Goal: Complete application form: Complete application form

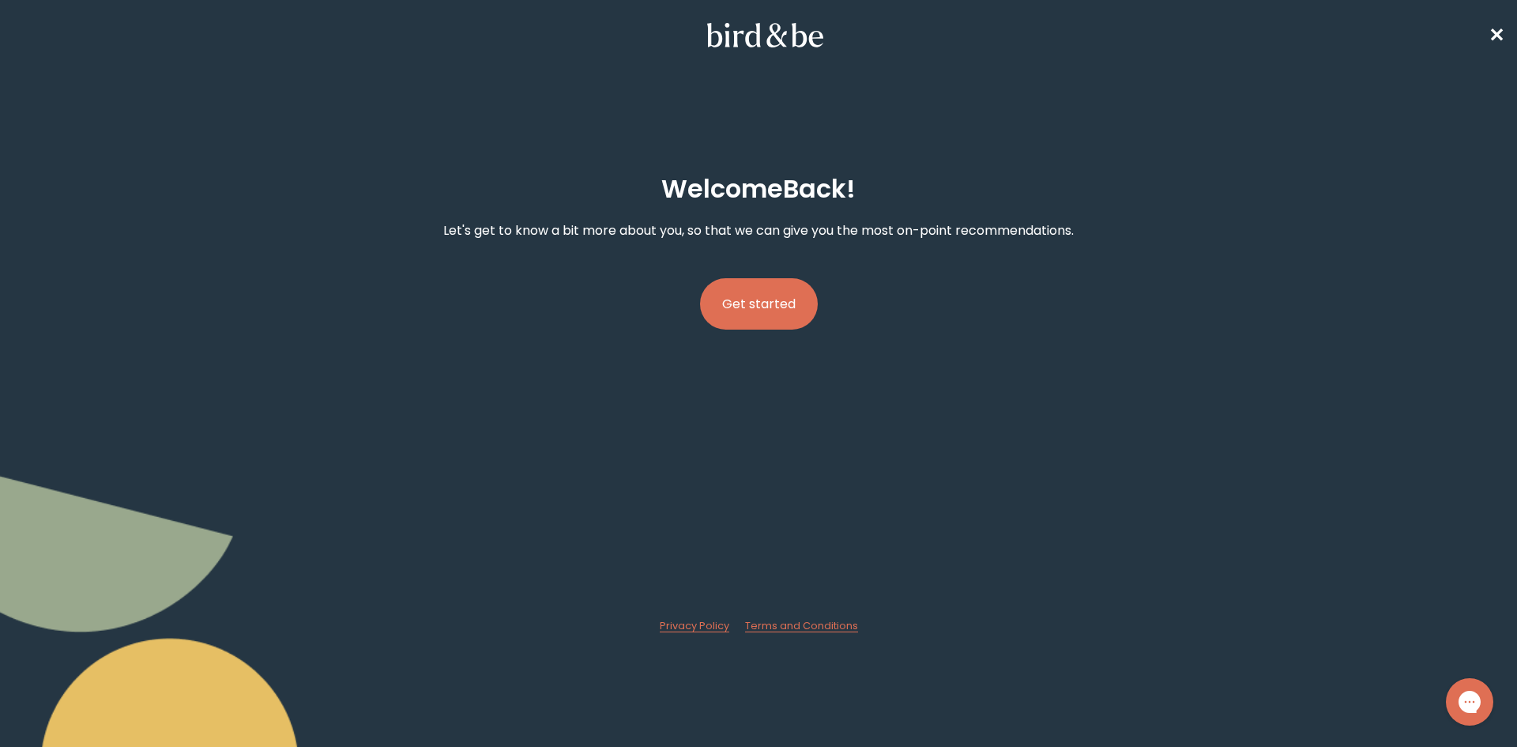
click at [762, 313] on button "Get started" at bounding box center [759, 303] width 118 height 51
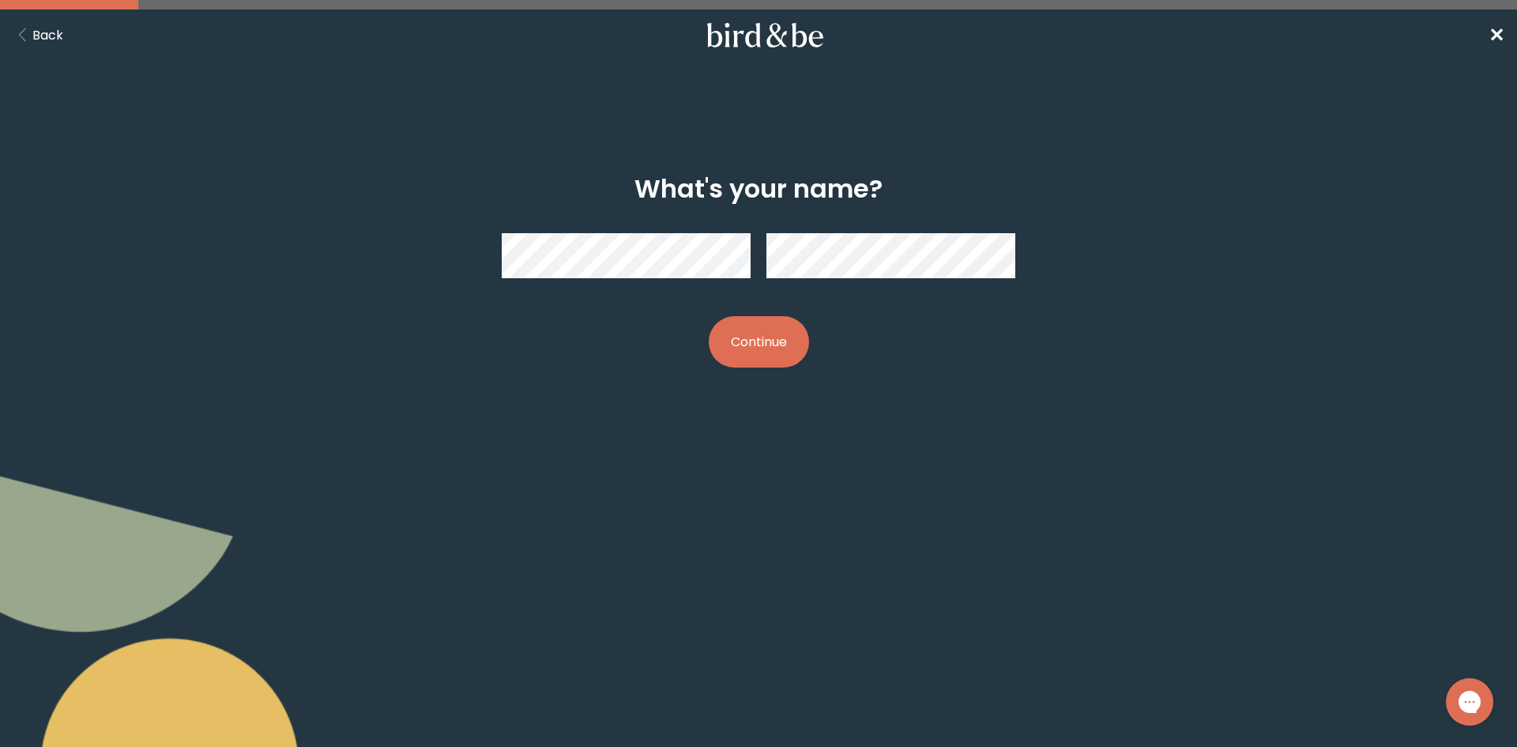
click at [760, 345] on button "Continue" at bounding box center [759, 341] width 100 height 51
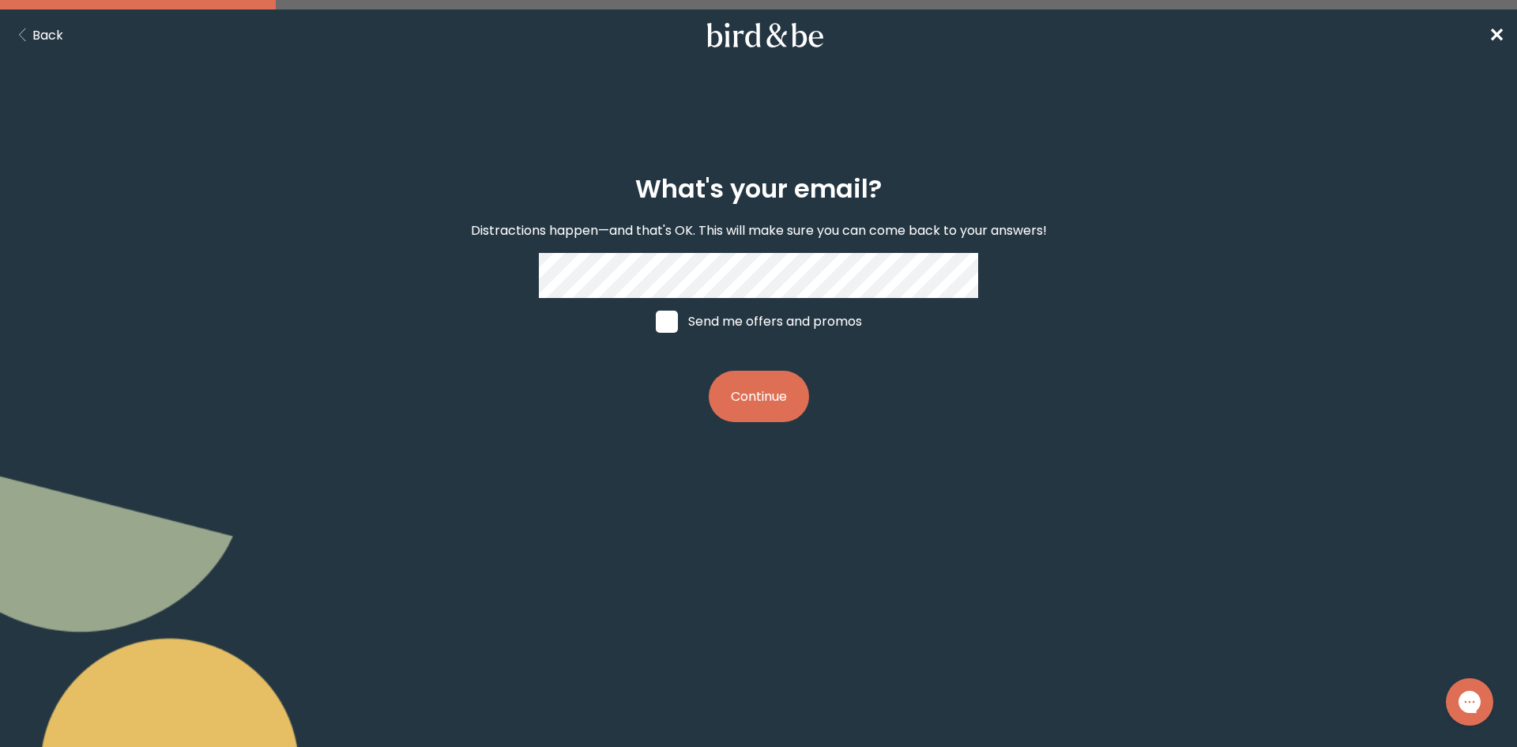
click at [762, 397] on button "Continue" at bounding box center [759, 396] width 100 height 51
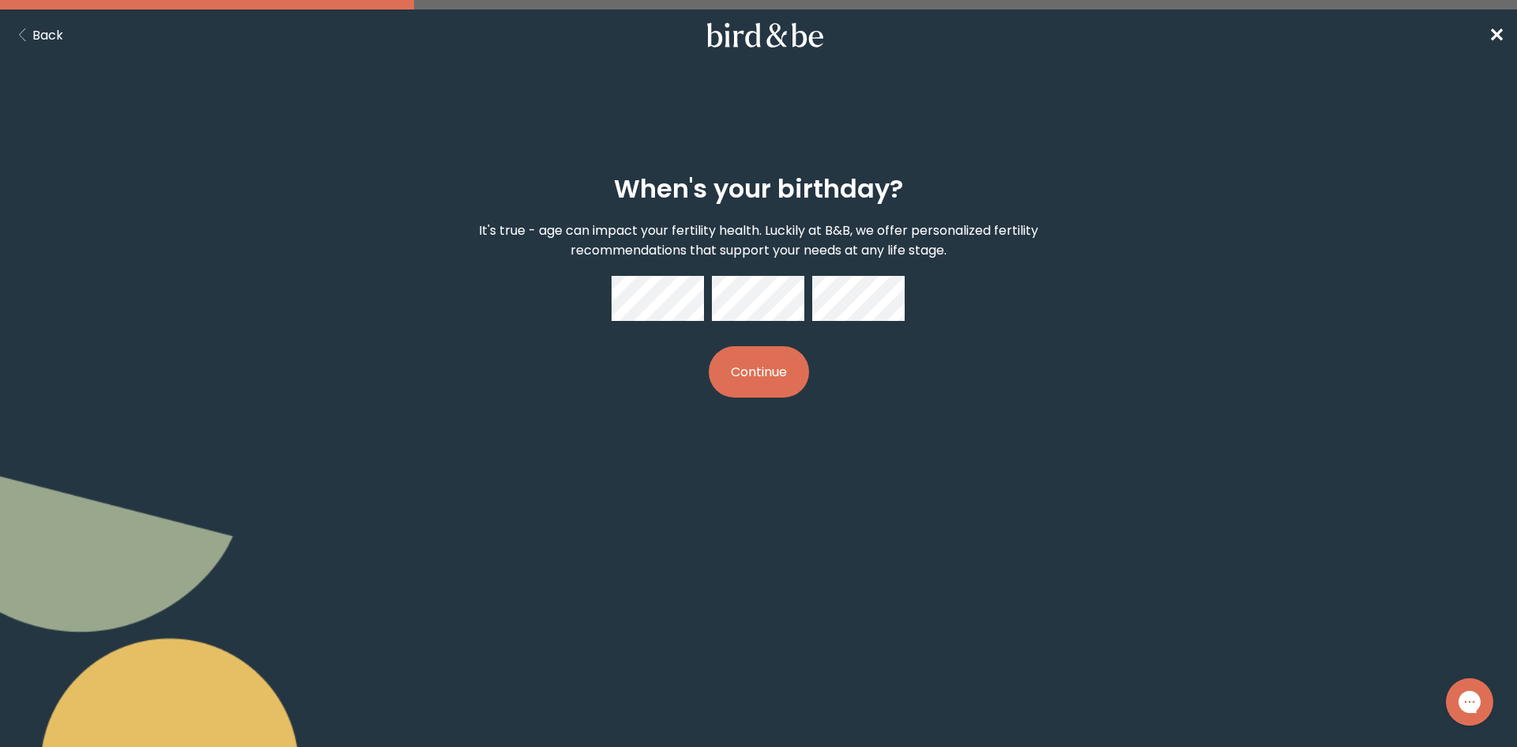
click at [761, 375] on button "Continue" at bounding box center [759, 371] width 100 height 51
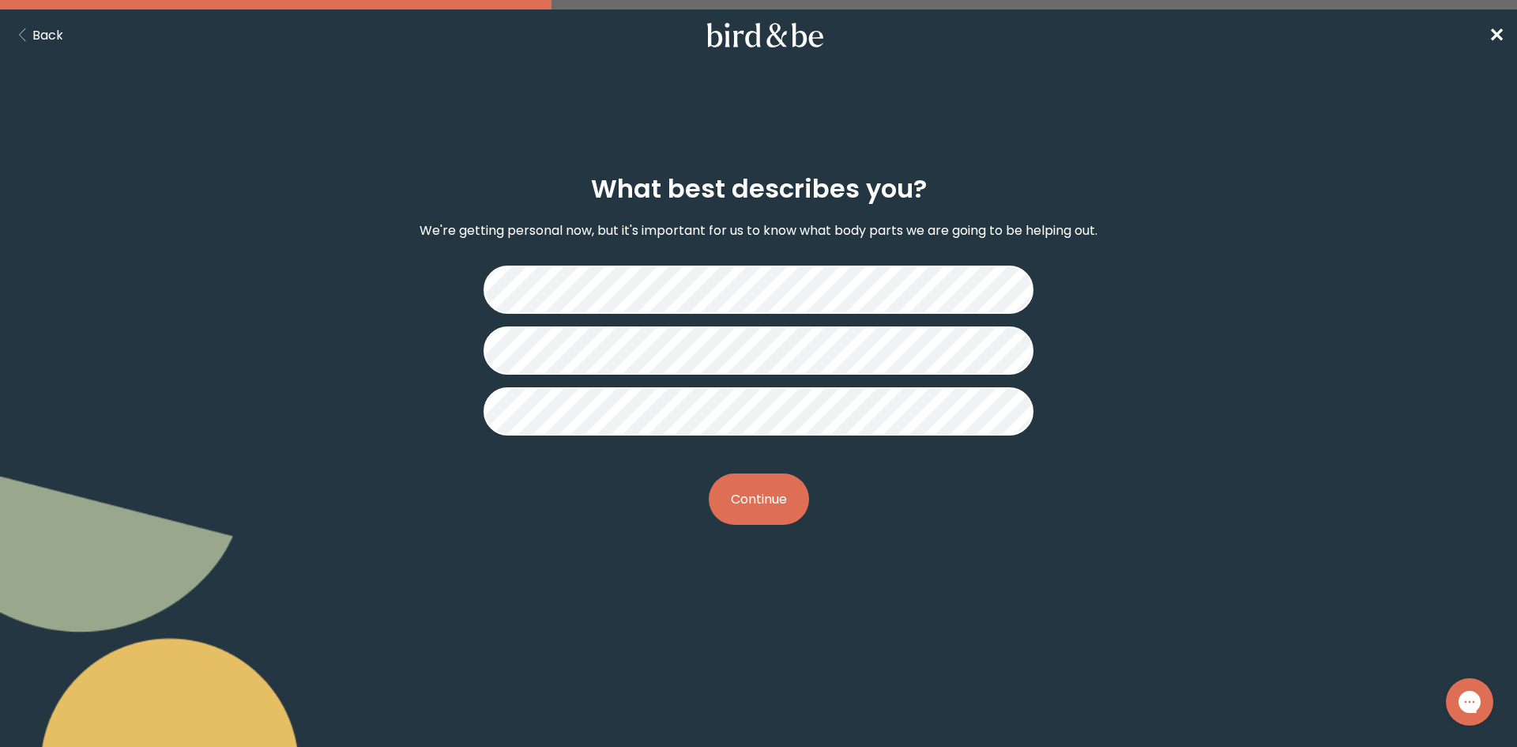
click at [777, 507] on button "Continue" at bounding box center [759, 498] width 100 height 51
click at [778, 499] on button "Continue" at bounding box center [759, 498] width 100 height 51
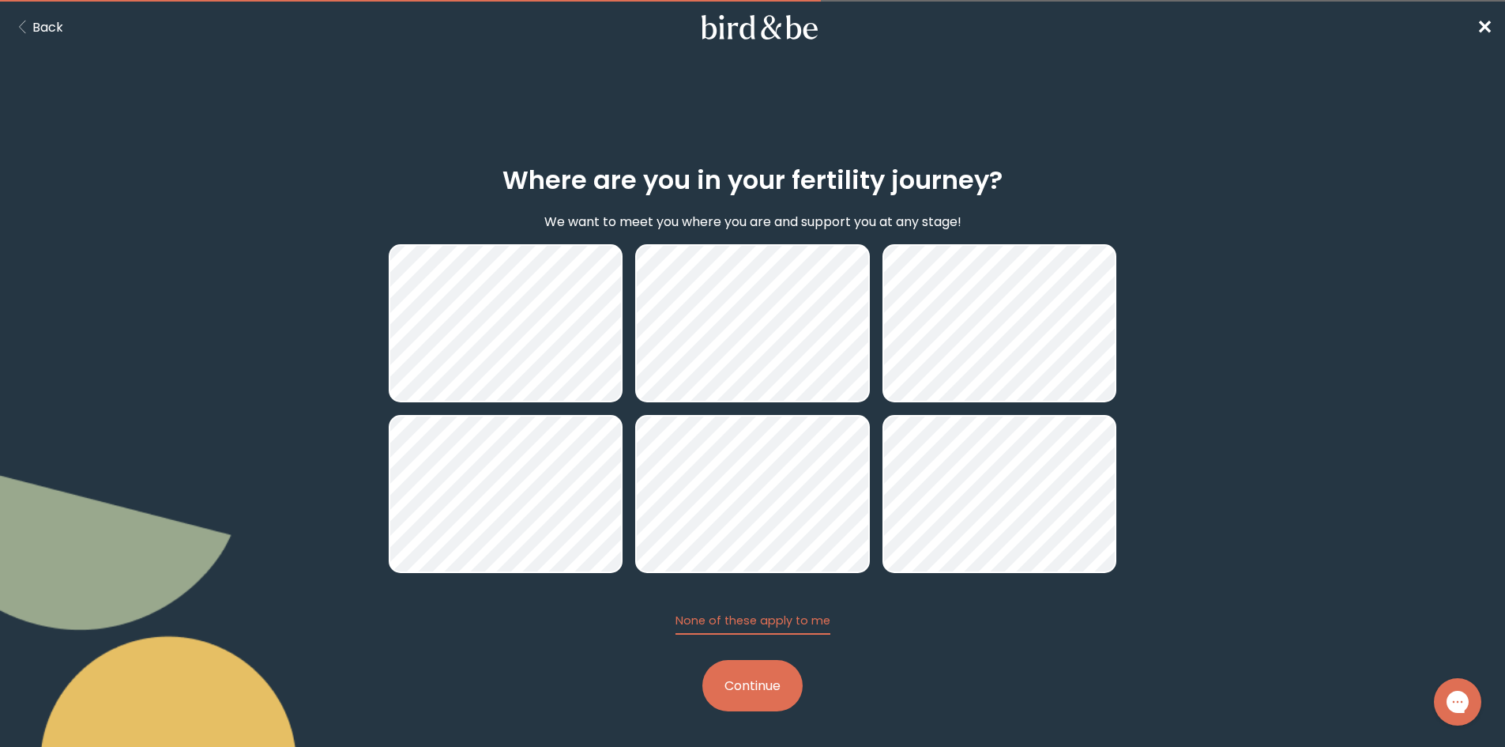
scroll to position [10, 0]
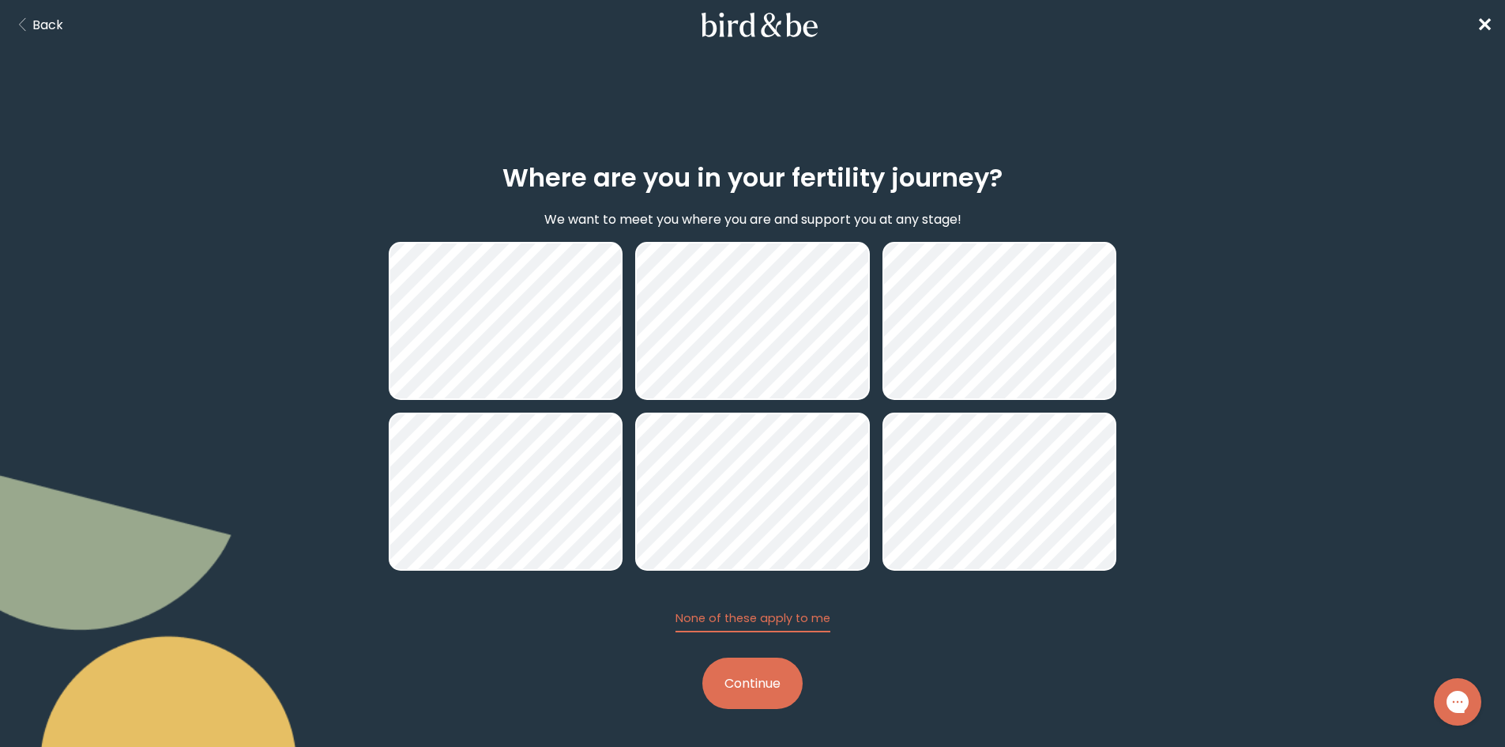
click at [777, 697] on button "Continue" at bounding box center [752, 682] width 100 height 51
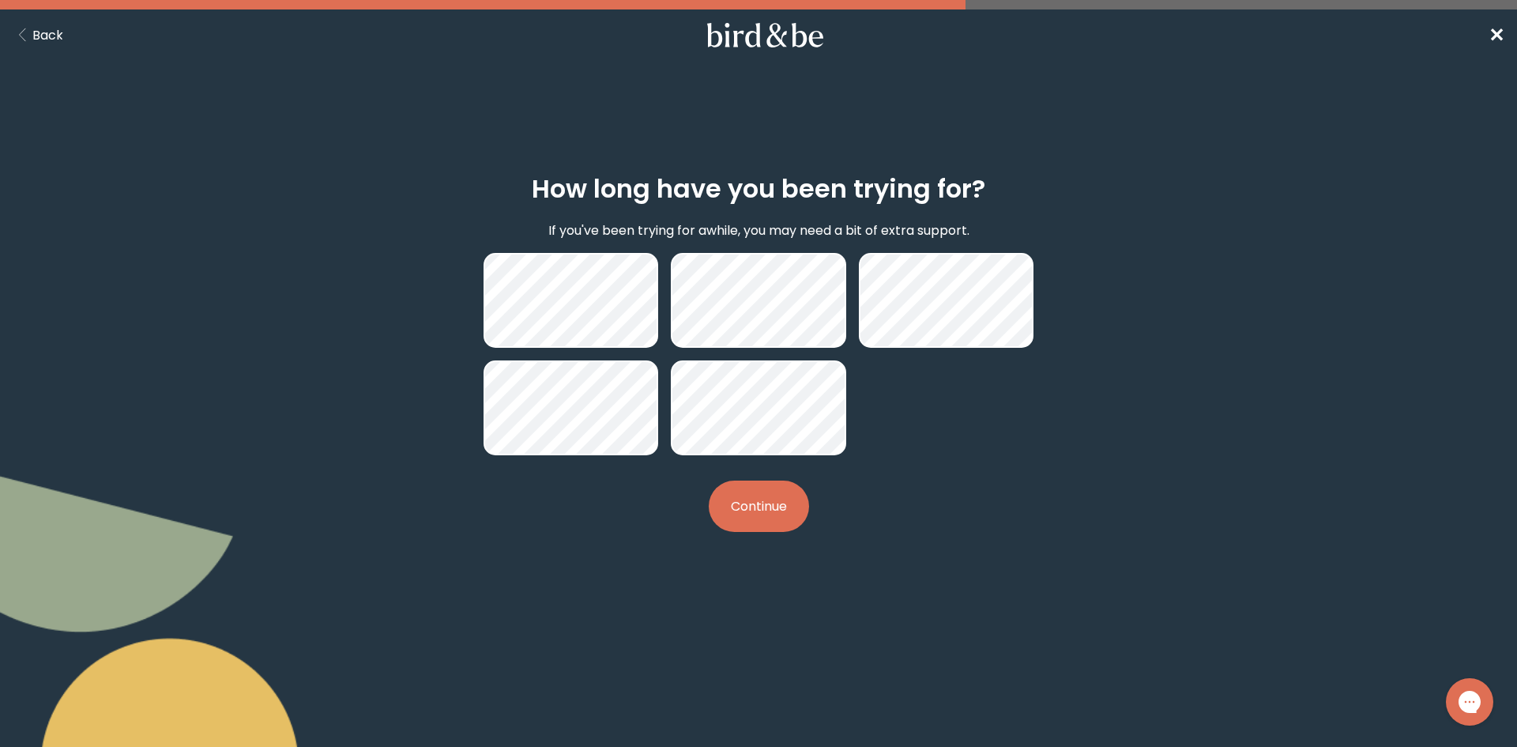
click at [740, 505] on button "Continue" at bounding box center [759, 505] width 100 height 51
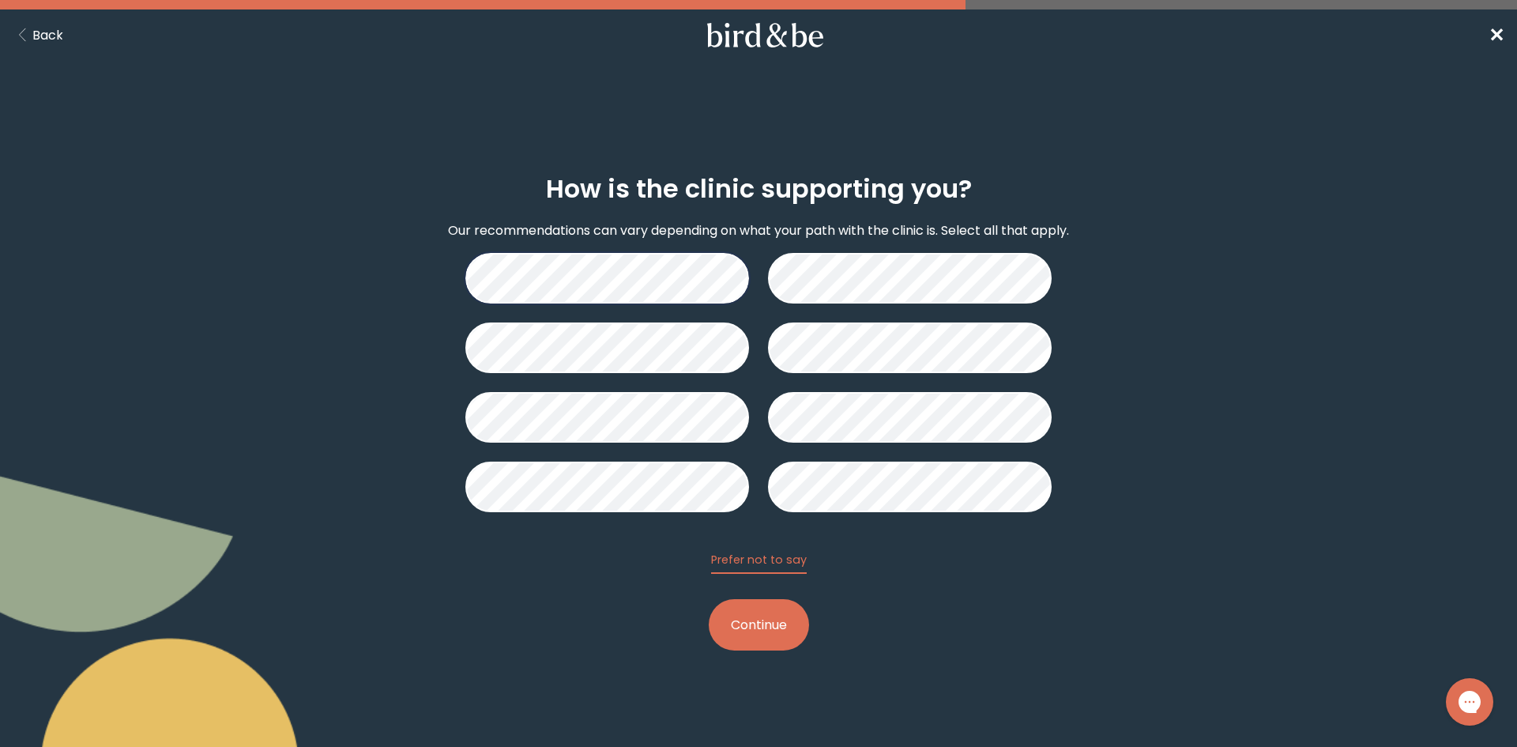
click at [768, 628] on button "Continue" at bounding box center [759, 624] width 100 height 51
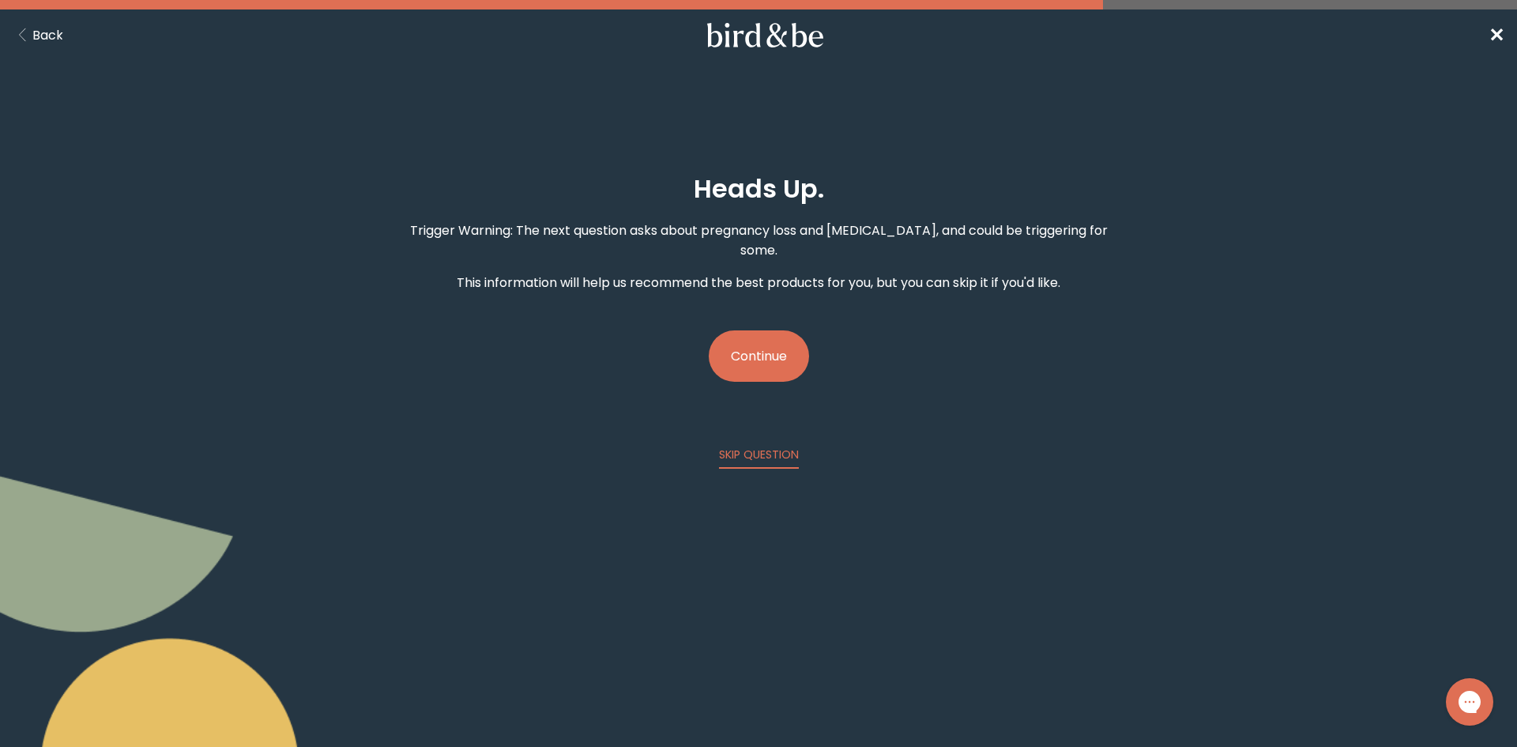
click at [773, 341] on button "Continue" at bounding box center [759, 355] width 100 height 51
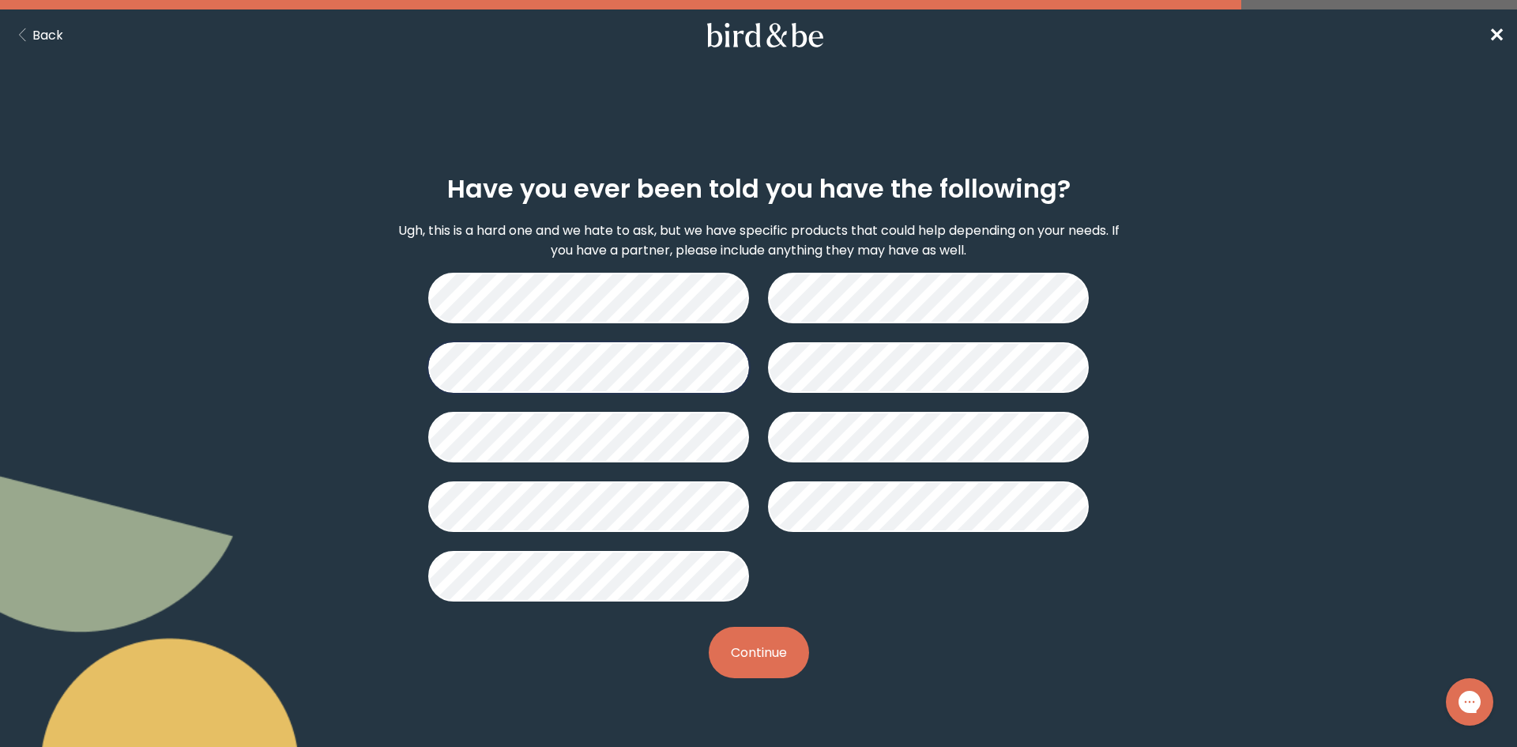
click at [788, 650] on button "Continue" at bounding box center [759, 652] width 100 height 51
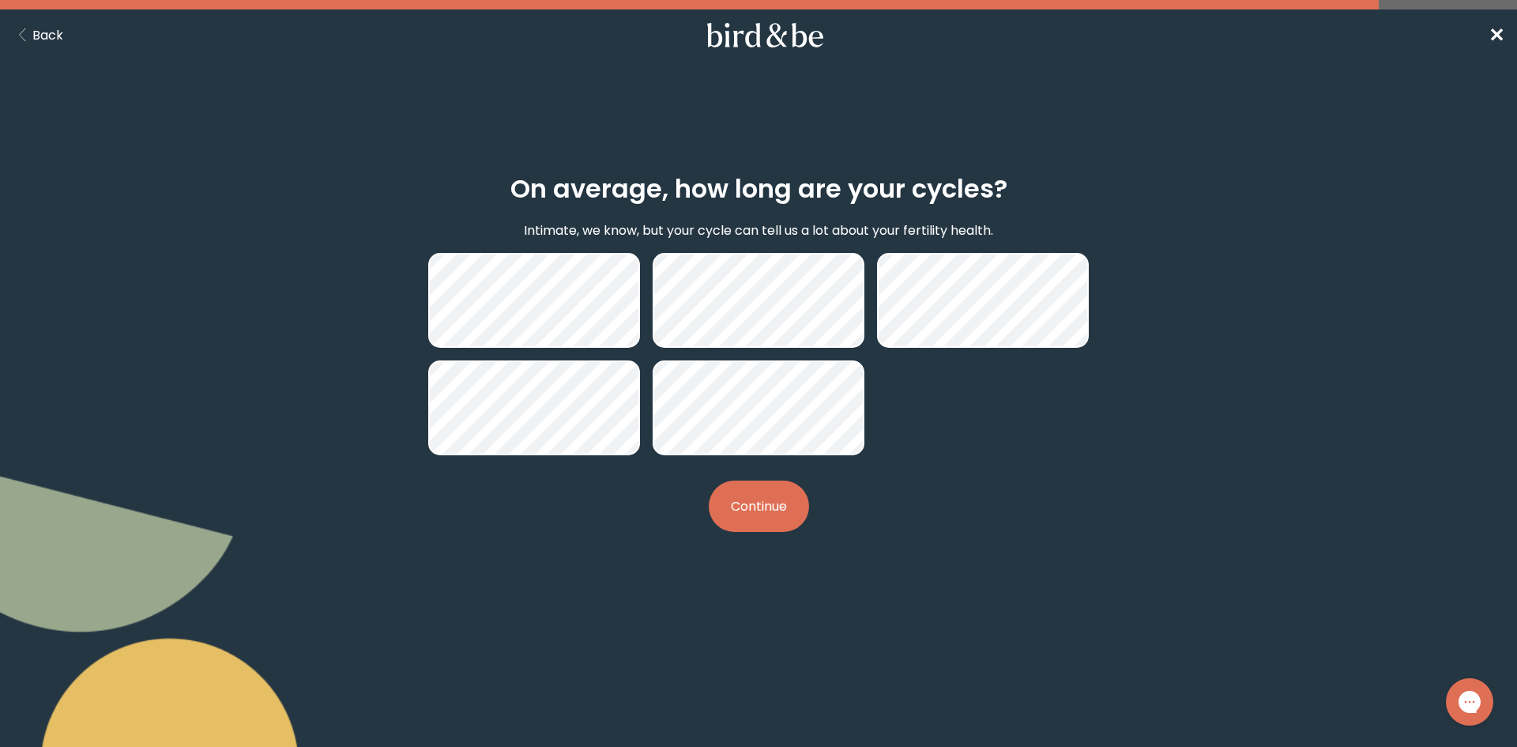
click at [775, 521] on button "Continue" at bounding box center [759, 505] width 100 height 51
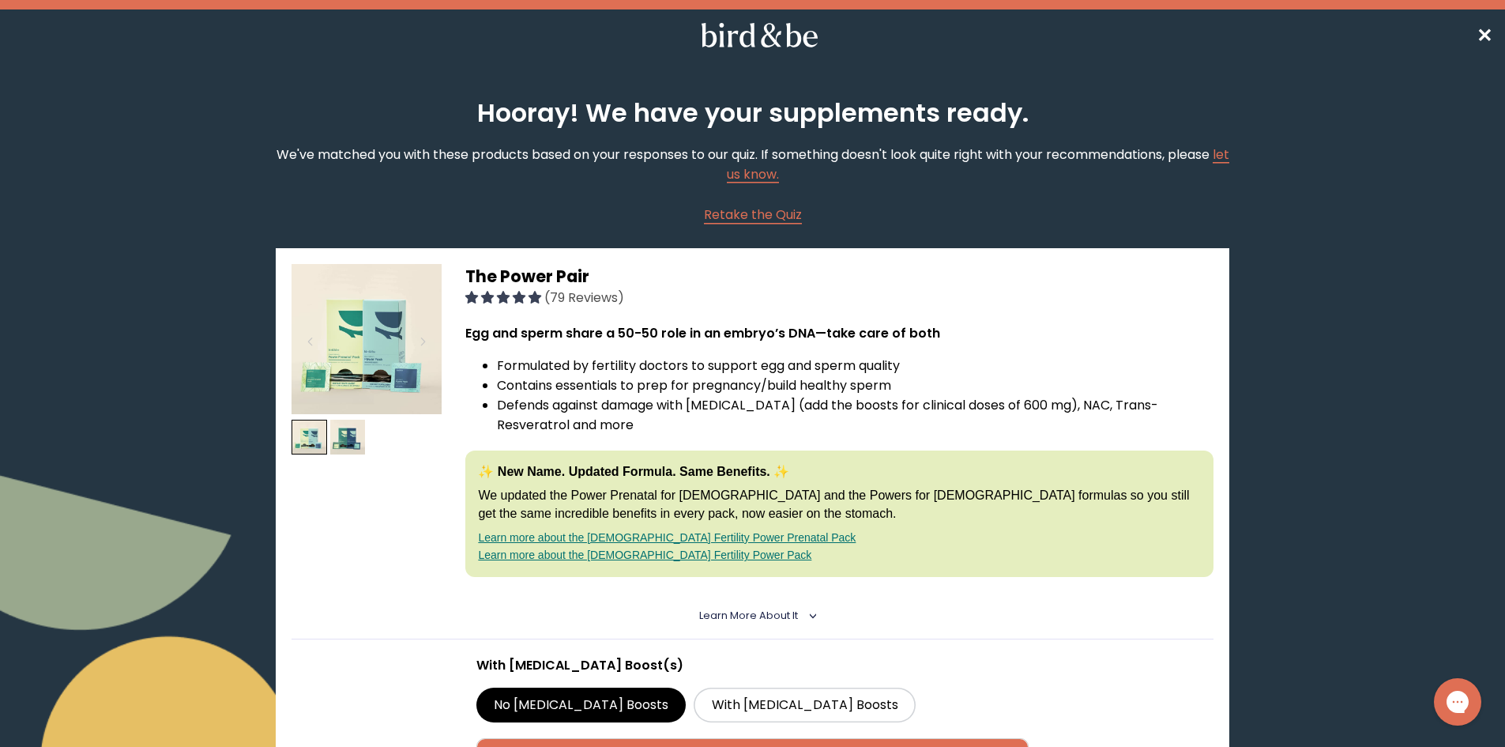
click at [1482, 35] on span "✕" at bounding box center [1485, 35] width 16 height 26
